Goal: Task Accomplishment & Management: Complete application form

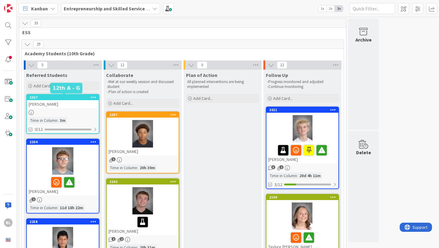
click at [73, 98] on div "2327" at bounding box center [64, 97] width 69 height 4
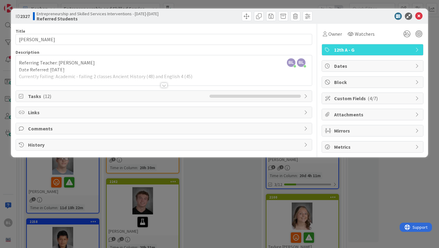
click at [164, 85] on div at bounding box center [164, 85] width 7 height 5
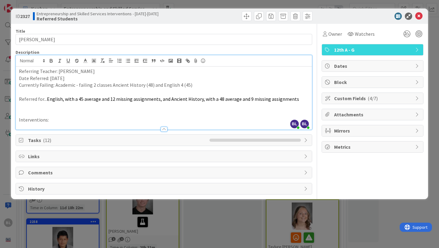
click at [418, 129] on icon at bounding box center [418, 130] width 5 height 5
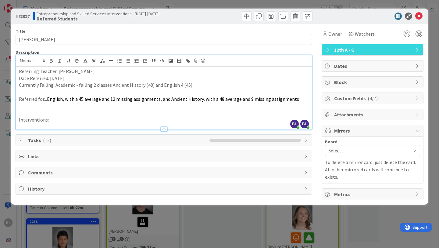
click at [417, 113] on icon at bounding box center [418, 114] width 5 height 5
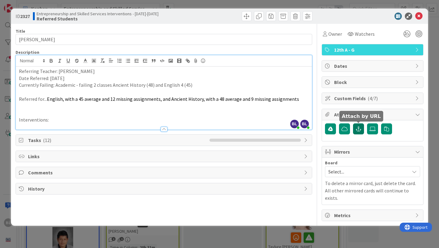
click at [359, 128] on icon "button" at bounding box center [358, 128] width 5 height 5
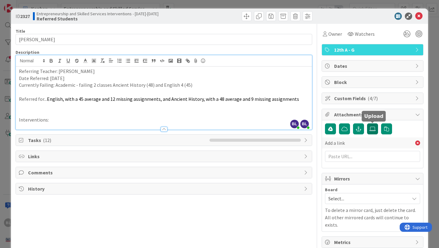
click at [373, 130] on icon at bounding box center [373, 128] width 6 height 5
click at [367, 123] on input "file" at bounding box center [367, 123] width 0 height 0
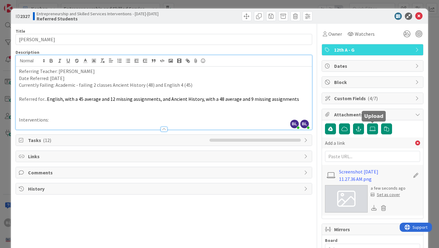
click at [386, 195] on div "Set as cover" at bounding box center [385, 194] width 29 height 6
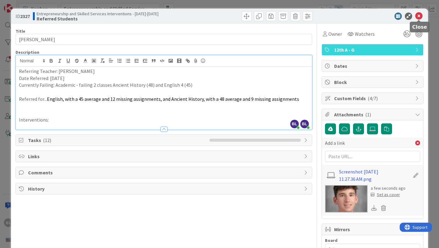
click at [419, 15] on icon at bounding box center [419, 16] width 7 height 7
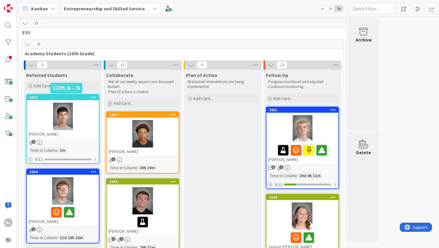
click at [74, 96] on div "2327" at bounding box center [64, 97] width 69 height 4
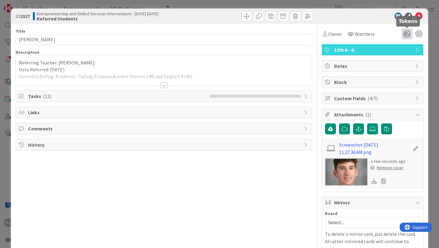
click at [408, 34] on icon at bounding box center [407, 33] width 11 height 11
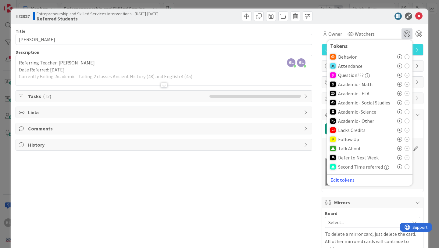
click at [401, 93] on icon at bounding box center [400, 93] width 5 height 5
click at [401, 105] on icon at bounding box center [400, 104] width 5 height 5
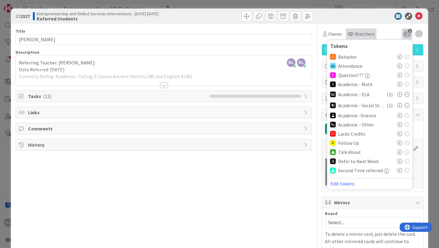
click at [361, 33] on span "Watchers" at bounding box center [365, 33] width 20 height 7
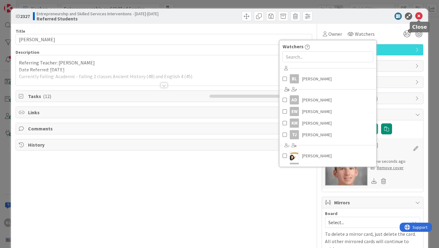
click at [419, 16] on icon at bounding box center [419, 16] width 7 height 7
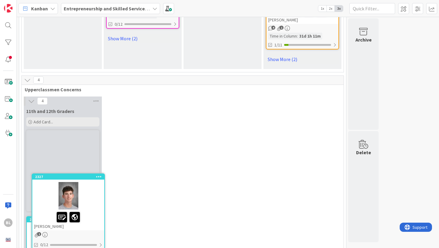
scroll to position [932, 0]
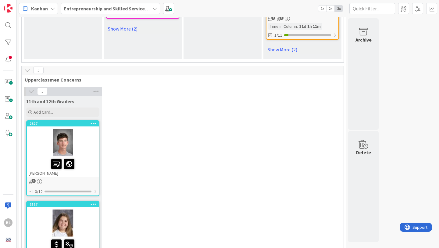
drag, startPoint x: 81, startPoint y: 99, endPoint x: 214, endPoint y: 0, distance: 165.6
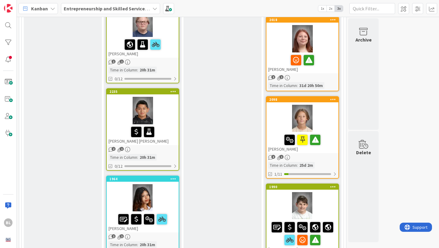
scroll to position [394, 0]
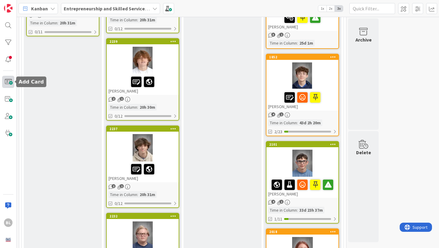
click at [7, 84] on span at bounding box center [8, 82] width 12 height 12
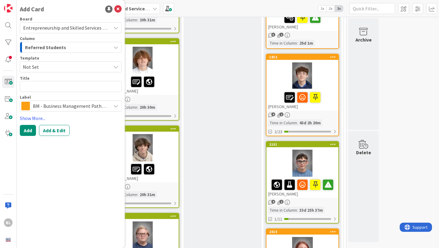
click at [42, 66] on span "Not Set" at bounding box center [65, 67] width 84 height 8
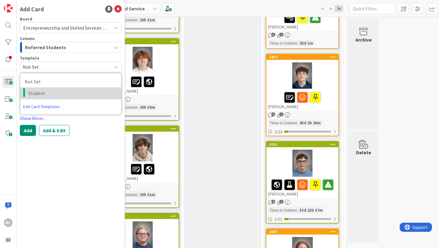
click at [37, 93] on span "Student" at bounding box center [72, 93] width 88 height 8
type textarea "x"
type textarea "Student"
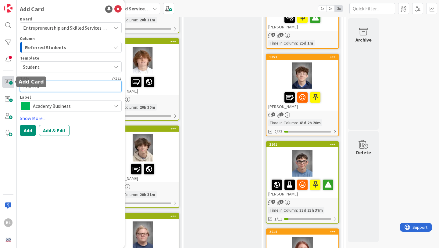
drag, startPoint x: 42, startPoint y: 86, endPoint x: 10, endPoint y: 86, distance: 32.3
click at [10, 86] on div "BL Add Card Board Entrepreneurship and Skilled Services Interventions - [DATE]-…" at bounding box center [8, 124] width 17 height 248
type textarea "x"
type textarea "A"
type textarea "x"
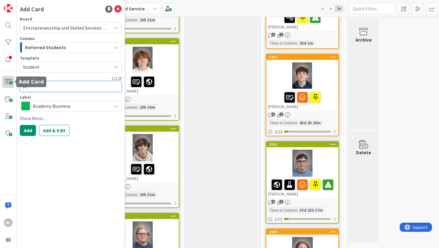
type textarea "Ale"
type textarea "x"
type textarea "[PERSON_NAME]"
type textarea "x"
type textarea "[PERSON_NAME]"
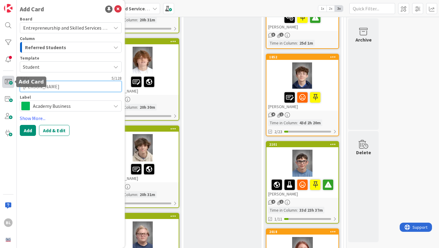
type textarea "x"
type textarea "[PERSON_NAME]"
type textarea "x"
type textarea "[PERSON_NAME]"
type textarea "x"
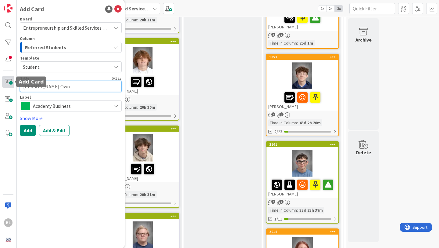
type textarea "[PERSON_NAME] Owne"
type textarea "x"
type textarea "[PERSON_NAME]"
type textarea "x"
type textarea "[PERSON_NAME] Owne"
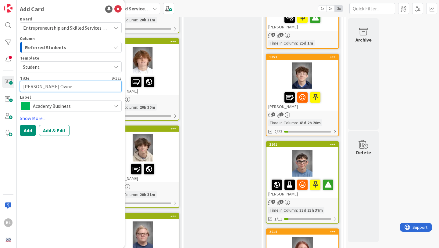
type textarea "x"
type textarea "[PERSON_NAME] Own"
type textarea "x"
type textarea "[PERSON_NAME]"
type textarea "x"
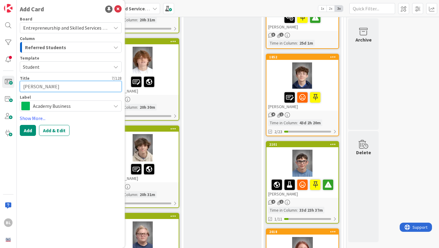
type textarea "[PERSON_NAME]"
type textarea "x"
type textarea "[PERSON_NAME]"
type textarea "x"
type textarea "[PERSON_NAME]"
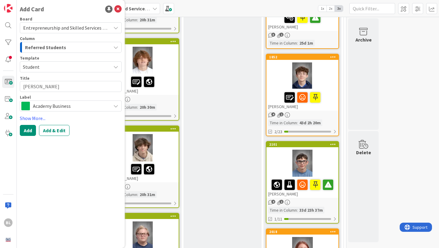
click at [77, 105] on span "Academy Business" at bounding box center [70, 106] width 75 height 9
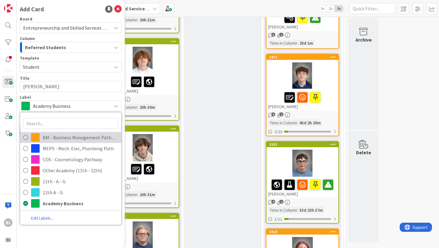
click at [26, 138] on icon at bounding box center [25, 137] width 5 height 9
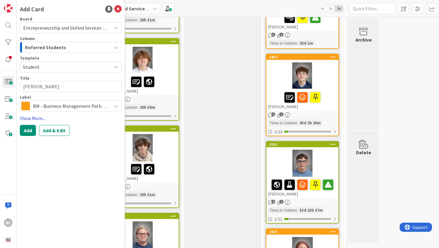
click at [36, 117] on link "Show More..." at bounding box center [71, 117] width 102 height 7
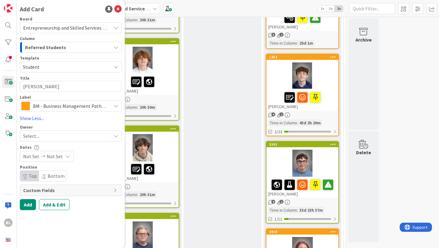
click at [90, 138] on div "Select..." at bounding box center [67, 135] width 88 height 7
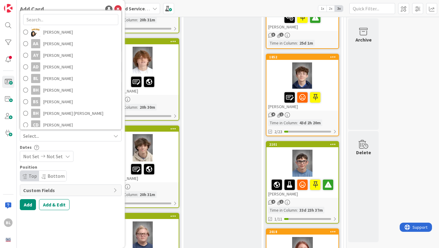
click at [90, 138] on div "Select..." at bounding box center [67, 135] width 88 height 7
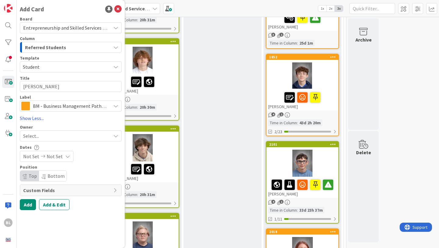
click at [112, 190] on div "Custom Fields" at bounding box center [70, 190] width 101 height 11
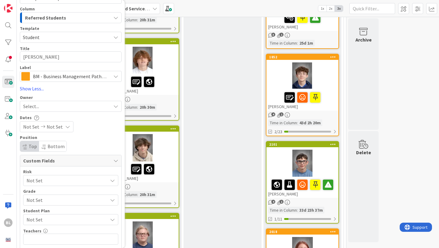
scroll to position [36, 0]
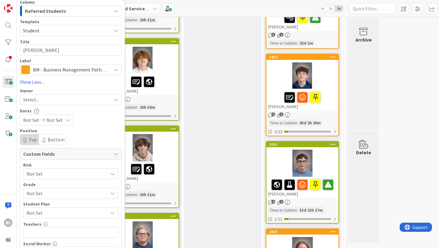
click at [84, 193] on span "Not Set" at bounding box center [66, 193] width 78 height 9
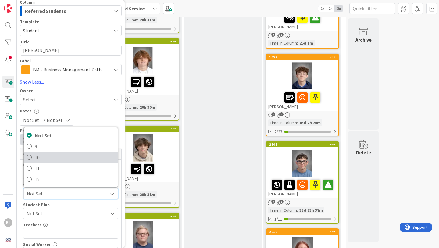
click at [48, 158] on span "10" at bounding box center [75, 157] width 80 height 9
type textarea "x"
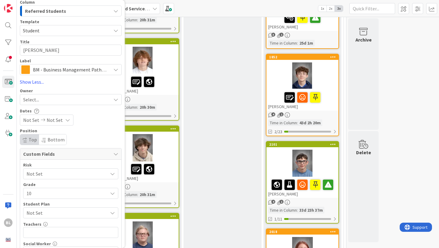
scroll to position [81, 0]
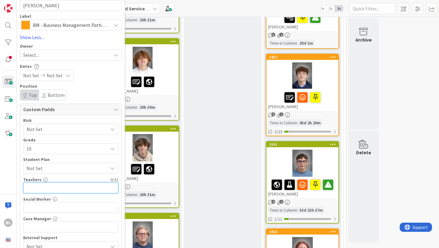
click at [40, 191] on input "text" at bounding box center [70, 187] width 95 height 11
type input "Qualls, Harris, Alam,"
type textarea "x"
type input "[PERSON_NAME], [PERSON_NAME], [PERSON_NAME]"
type textarea "x"
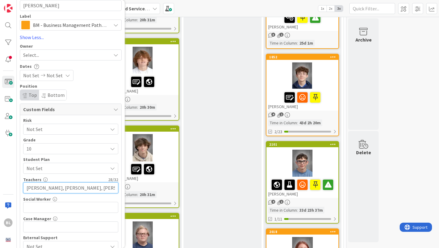
scroll to position [107, 0]
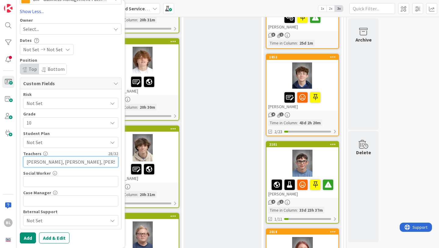
type input "[PERSON_NAME], [PERSON_NAME], [PERSON_NAME]"
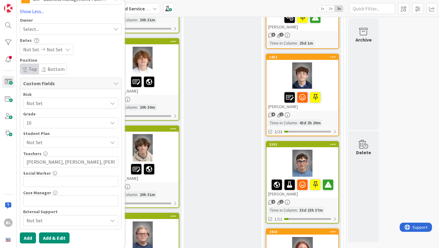
click at [52, 237] on button "Add & Edit" at bounding box center [54, 237] width 31 height 11
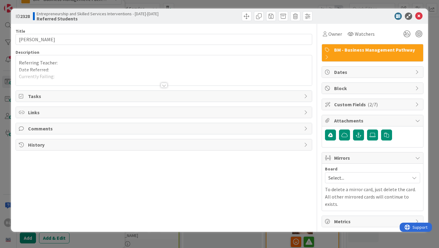
click at [165, 85] on div at bounding box center [164, 85] width 7 height 5
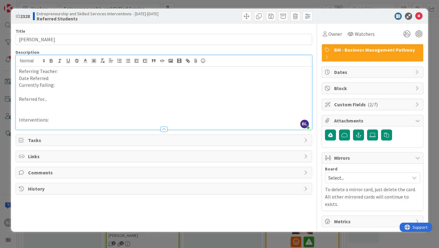
click at [68, 72] on p "Referring Teacher:" at bounding box center [164, 71] width 290 height 7
click at [56, 79] on p "Date Referred:" at bounding box center [164, 78] width 290 height 7
click at [58, 87] on p "Currently Failing:" at bounding box center [164, 84] width 290 height 7
click at [54, 100] on p "Referred for..." at bounding box center [164, 99] width 290 height 7
click at [58, 85] on p "Currently Failing:" at bounding box center [164, 84] width 290 height 7
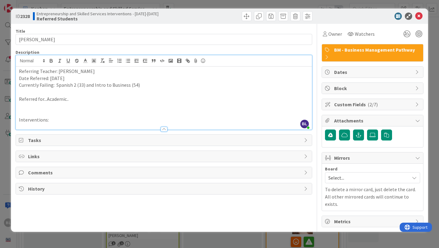
click at [74, 103] on p at bounding box center [164, 106] width 290 height 7
click at [78, 97] on p "Referred for...Academic.." at bounding box center [164, 99] width 290 height 7
drag, startPoint x: 75, startPoint y: 99, endPoint x: 75, endPoint y: 56, distance: 43.3
click at [75, 85] on div "Referring Teacher: [PERSON_NAME] Date Referred: [DATE] Currently Failing: Spani…" at bounding box center [164, 98] width 296 height 63
click at [73, 99] on p "Referred for...Academic.." at bounding box center [164, 99] width 290 height 7
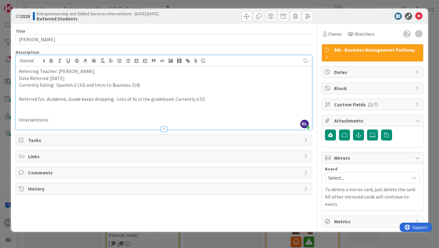
scroll to position [431, 0]
click at [53, 120] on p "Interventions:" at bounding box center [164, 119] width 290 height 7
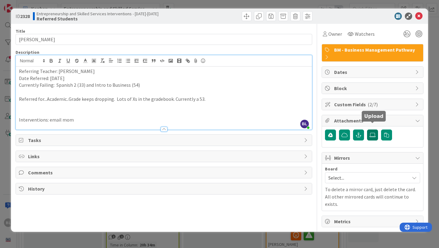
click at [375, 132] on icon at bounding box center [373, 134] width 6 height 5
click at [367, 129] on input "file" at bounding box center [367, 129] width 0 height 0
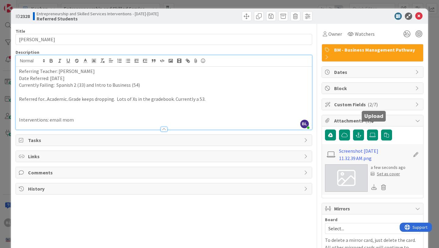
click at [386, 171] on div "Set as cover" at bounding box center [385, 174] width 29 height 6
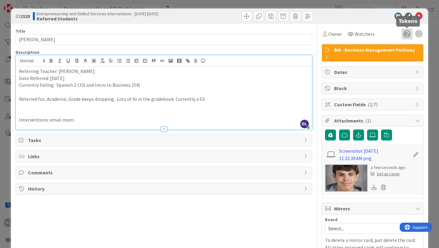
click at [408, 34] on icon at bounding box center [407, 33] width 11 height 11
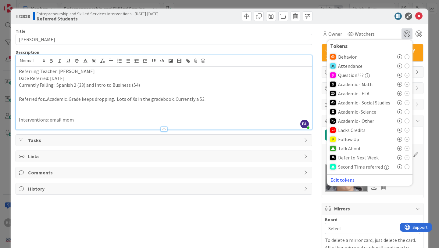
click at [400, 120] on icon at bounding box center [400, 120] width 5 height 5
click at [421, 16] on icon at bounding box center [419, 16] width 7 height 7
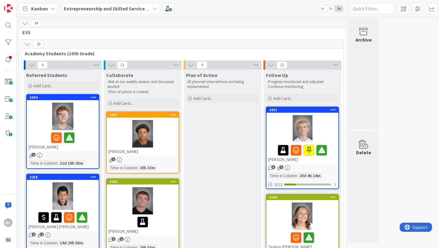
drag, startPoint x: 70, startPoint y: 97, endPoint x: 253, endPoint y: 0, distance: 207.0
